Goal: Transaction & Acquisition: Obtain resource

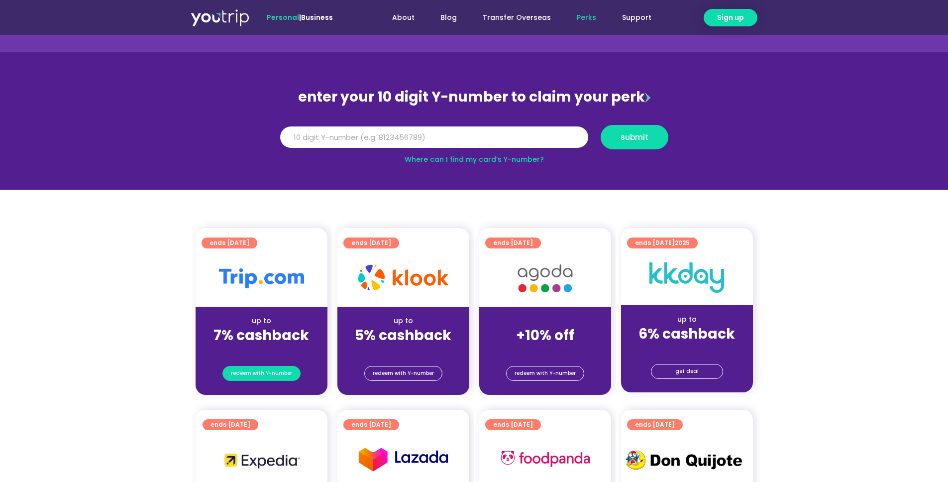
click at [293, 373] on link "redeem with Y-number" at bounding box center [261, 373] width 78 height 15
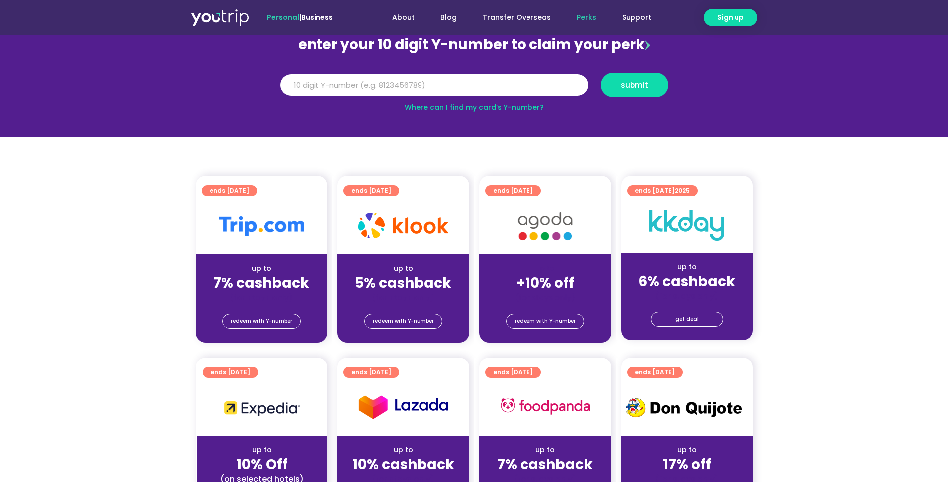
click at [285, 258] on div "up to 7% cashback (for stays only)" at bounding box center [262, 278] width 132 height 48
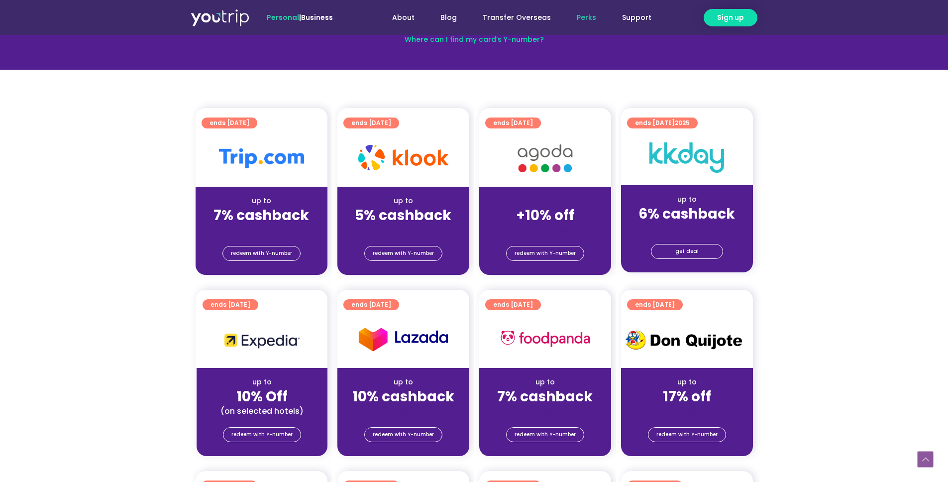
scroll to position [154, 0]
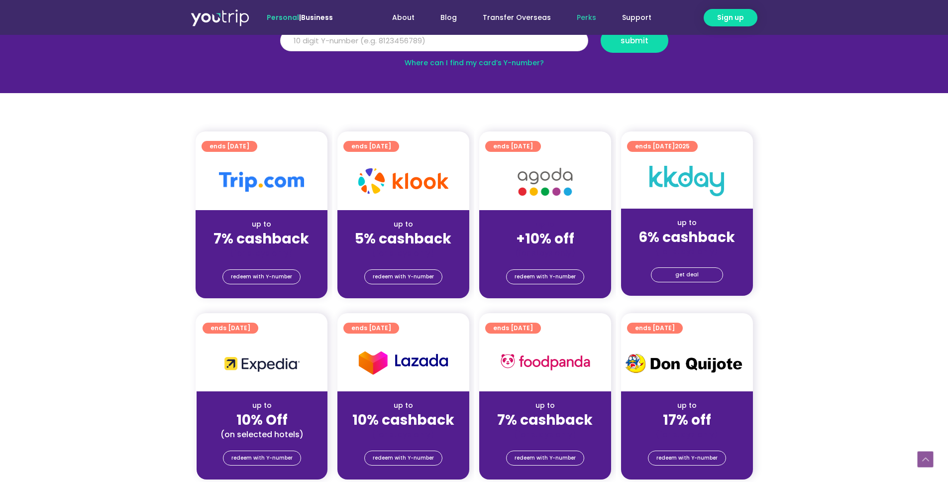
click at [415, 44] on input "Y Number" at bounding box center [434, 41] width 308 height 22
type input "9"
type input "8148929528"
click at [640, 50] on button "submit" at bounding box center [634, 40] width 68 height 24
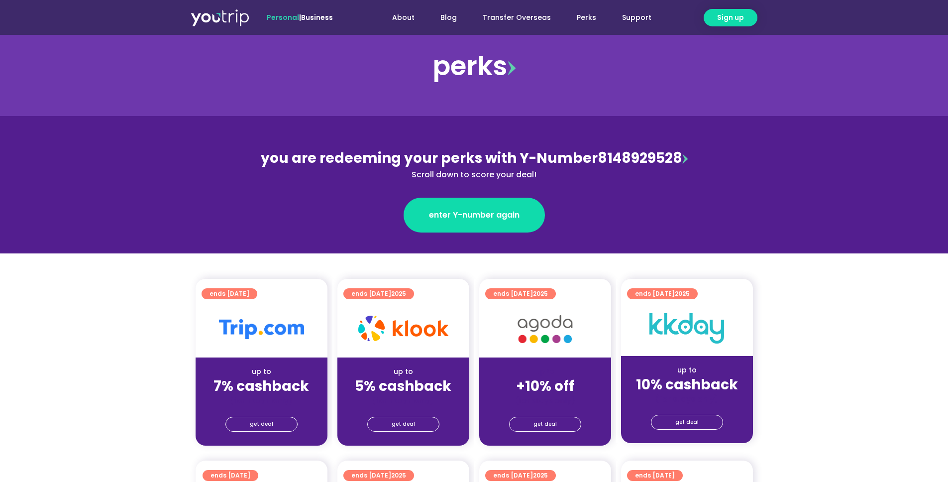
scroll to position [19, 0]
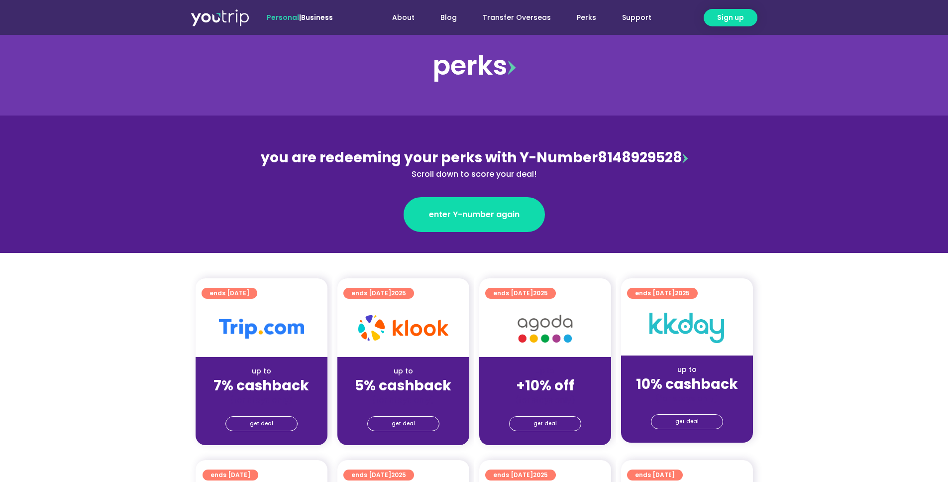
click at [279, 370] on div "up to" at bounding box center [261, 371] width 116 height 10
click at [269, 423] on span "get deal" at bounding box center [261, 423] width 23 height 14
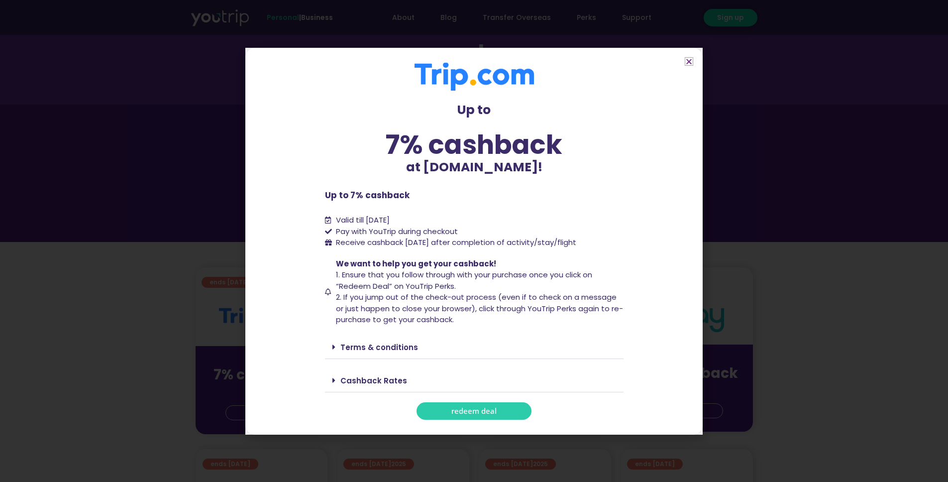
scroll to position [40, 0]
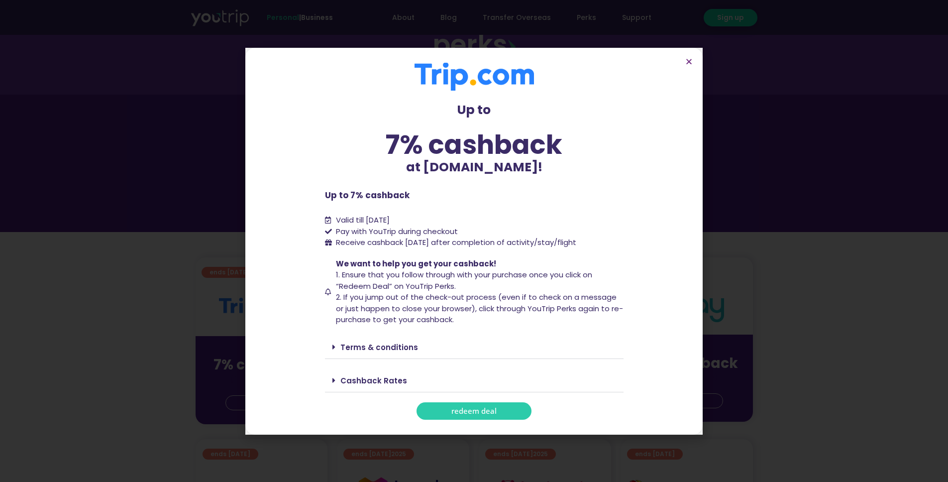
click at [345, 379] on link "Cashback Rates" at bounding box center [373, 380] width 67 height 10
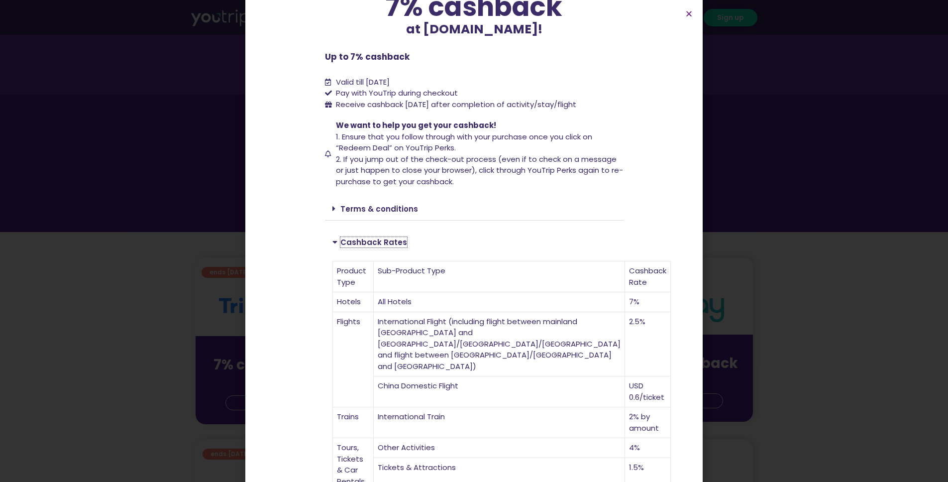
scroll to position [86, 0]
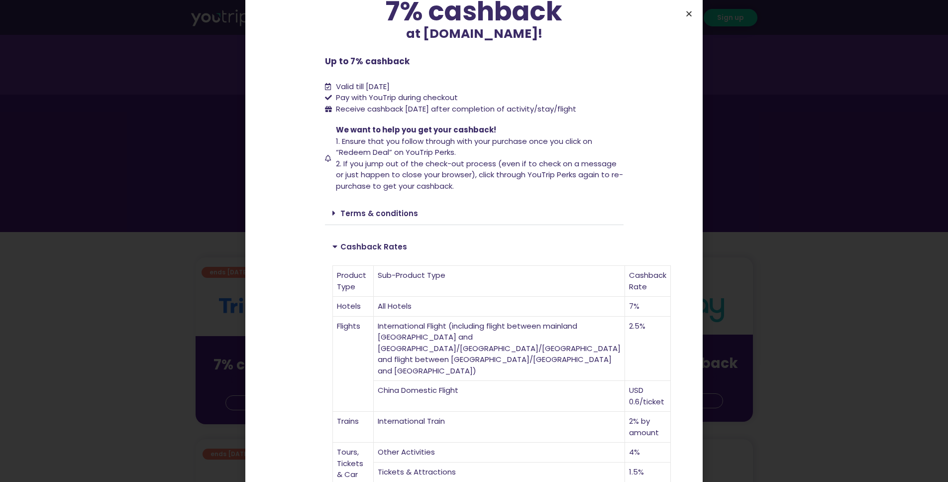
click at [691, 16] on icon "Close" at bounding box center [688, 13] width 7 height 7
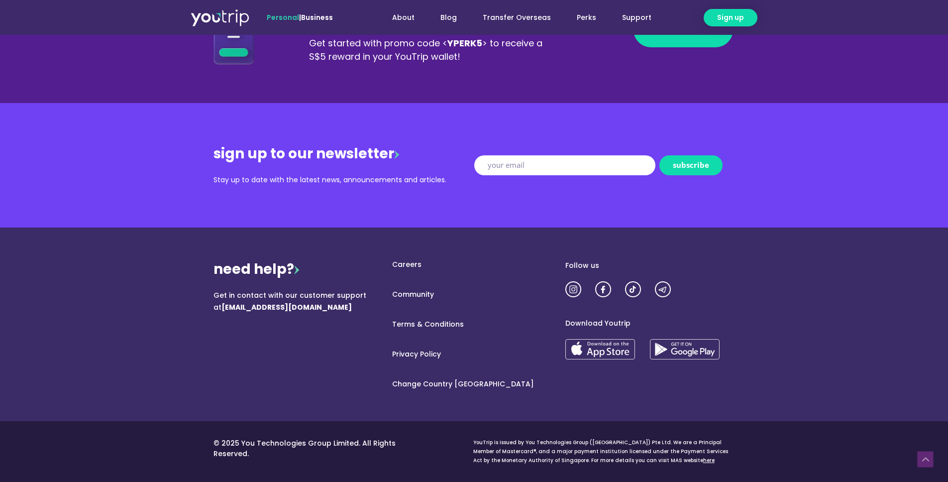
scroll to position [257, 0]
